Goal: Find specific page/section: Find specific page/section

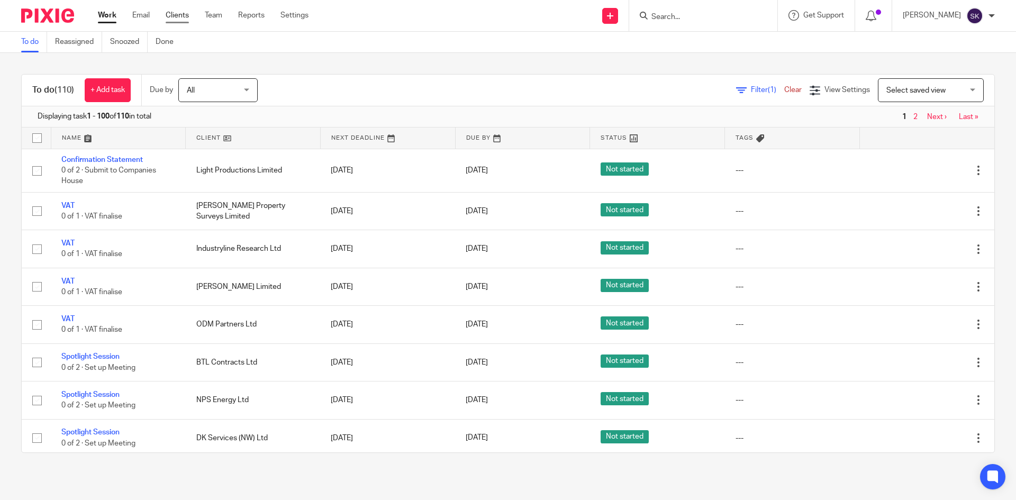
click at [185, 14] on link "Clients" at bounding box center [177, 15] width 23 height 11
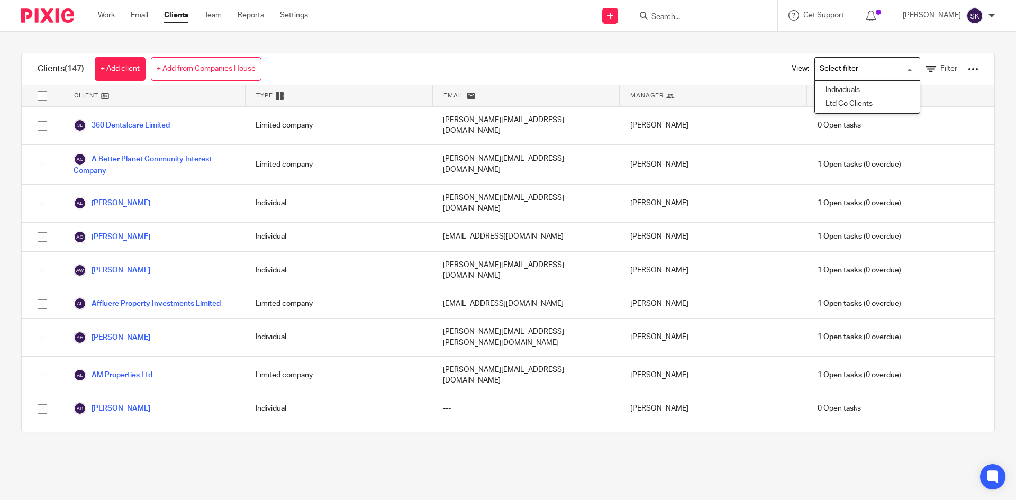
click at [821, 70] on input "Search for option" at bounding box center [865, 69] width 98 height 19
click at [823, 101] on li "Ltd Co Clients" at bounding box center [867, 104] width 105 height 14
